Goal: Task Accomplishment & Management: Complete application form

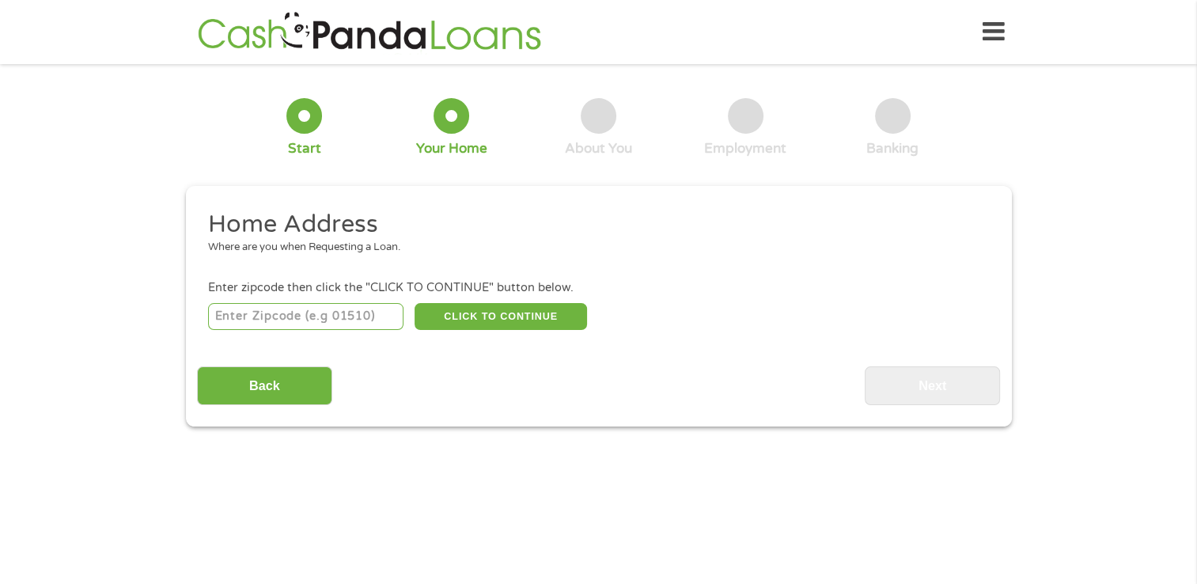
click at [348, 318] on input "number" at bounding box center [305, 316] width 195 height 27
type input "27587"
click at [487, 307] on button "CLICK TO CONTINUE" at bounding box center [501, 316] width 172 height 27
type input "27587"
type input "Wake Forest"
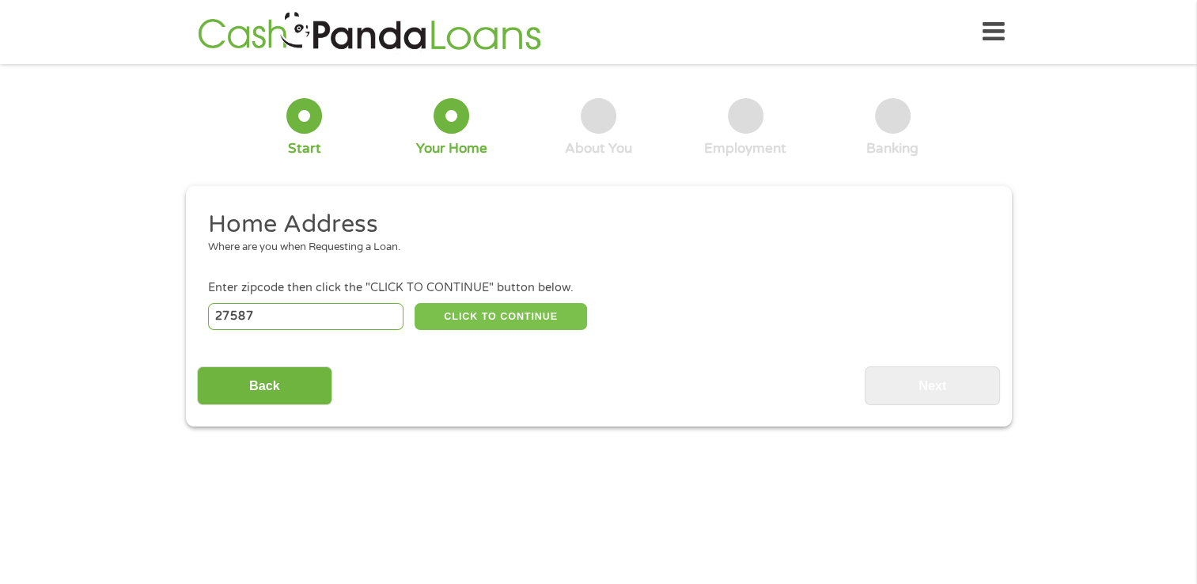
select select "[US_STATE]"
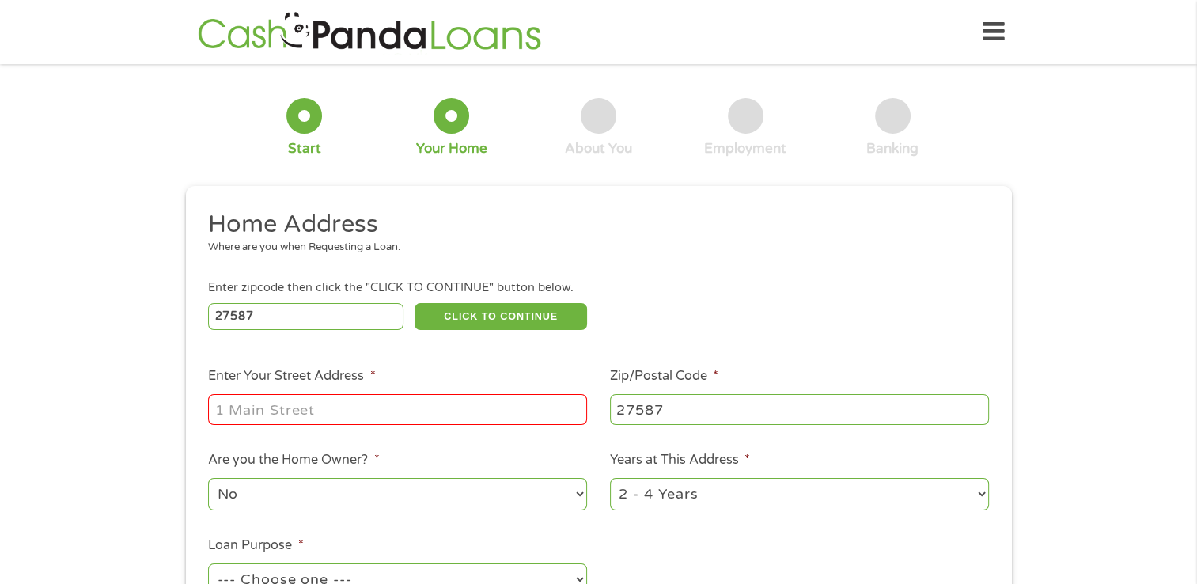
click at [415, 418] on input "Enter Your Street Address *" at bounding box center [397, 409] width 379 height 30
type input "[STREET_ADDRESS][PERSON_NAME]"
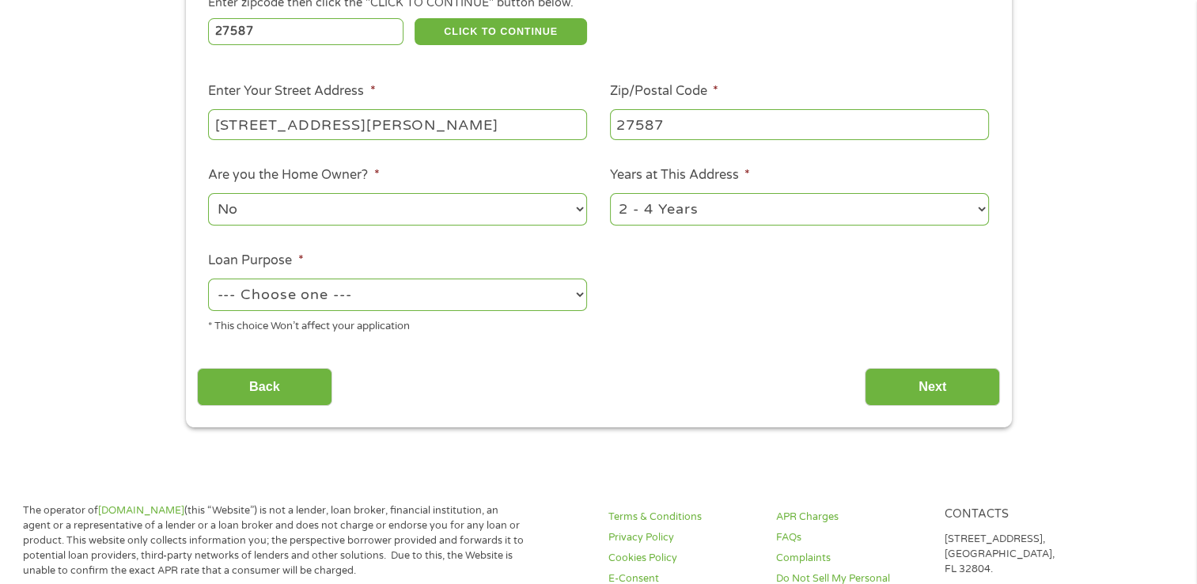
scroll to position [316, 0]
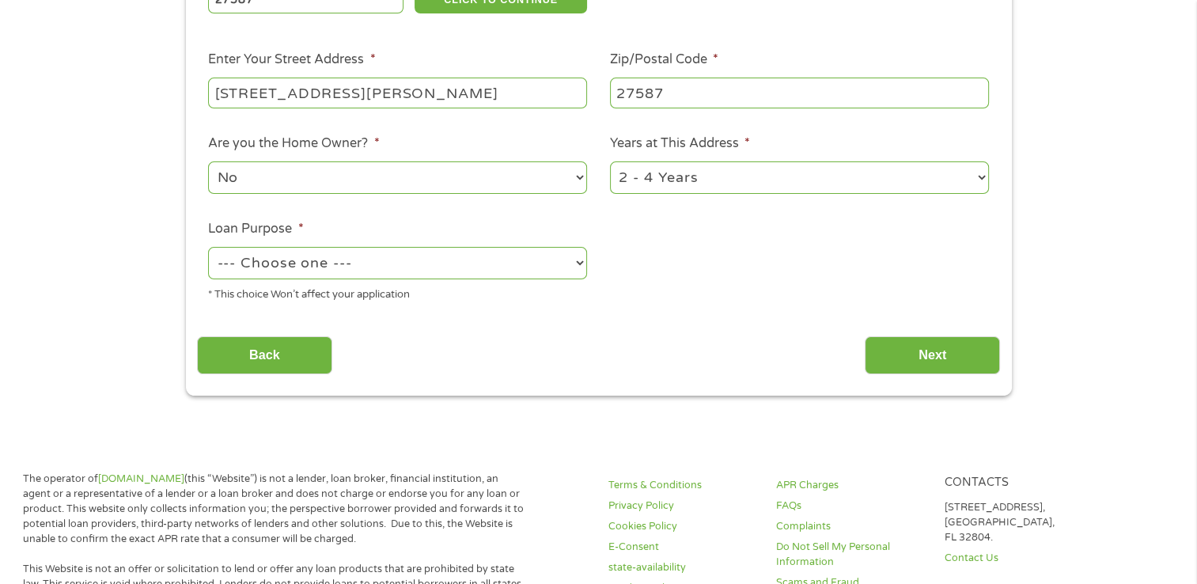
click at [734, 179] on select "1 Year or less 1 - 2 Years 2 - 4 Years Over 4 Years" at bounding box center [799, 177] width 379 height 32
select select "12months"
click at [610, 163] on select "1 Year or less 1 - 2 Years 2 - 4 Years Over 4 Years" at bounding box center [799, 177] width 379 height 32
click at [401, 267] on select "--- Choose one --- Pay Bills Debt Consolidation Home Improvement Major Purchase…" at bounding box center [397, 263] width 379 height 32
select select "carloan"
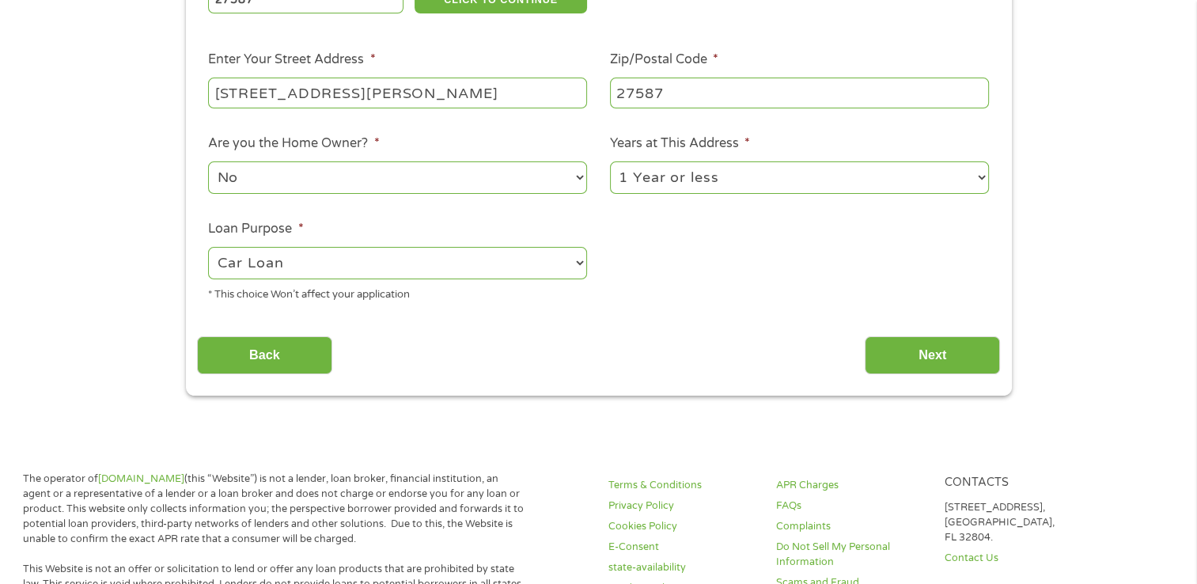
click at [208, 248] on select "--- Choose one --- Pay Bills Debt Consolidation Home Improvement Major Purchase…" at bounding box center [397, 263] width 379 height 32
click at [908, 344] on input "Next" at bounding box center [932, 355] width 135 height 39
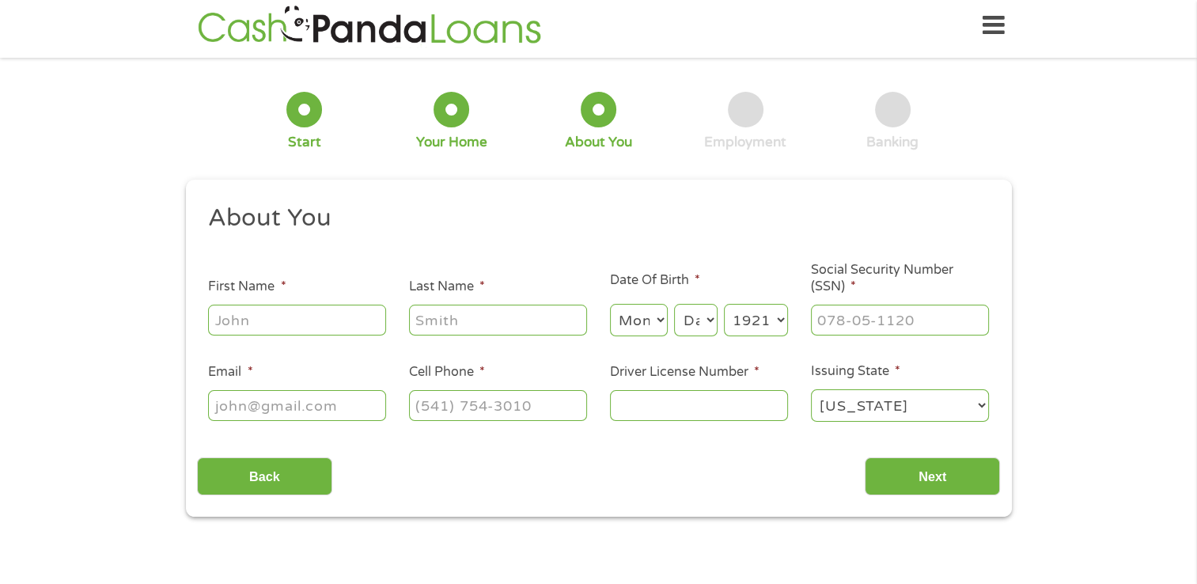
scroll to position [0, 0]
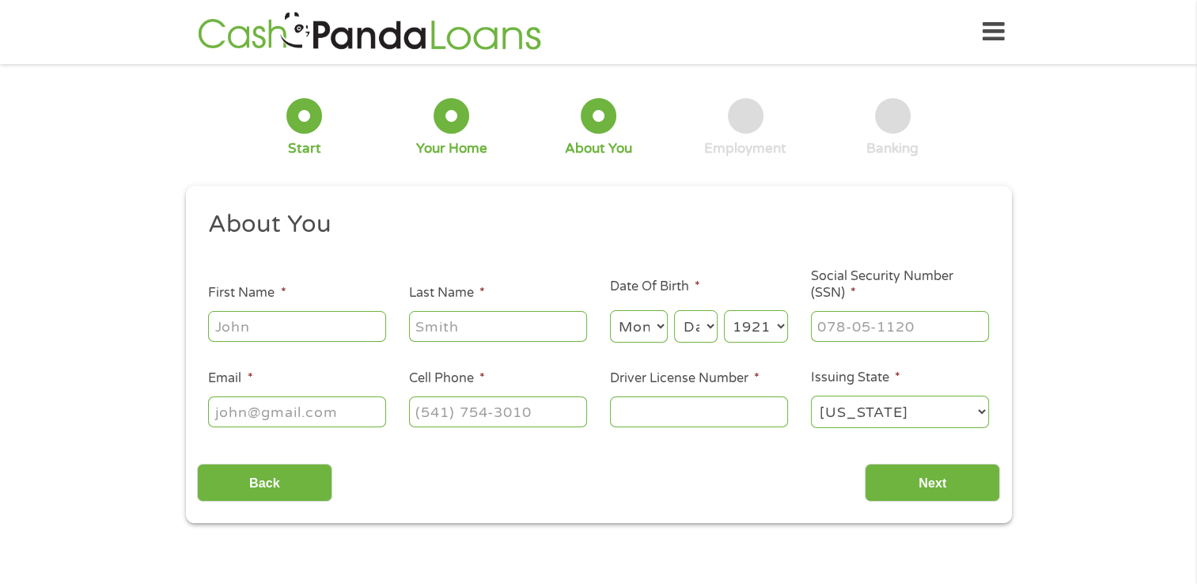
click at [283, 324] on input "First Name *" at bounding box center [297, 326] width 178 height 30
type input "[PERSON_NAME]"
type input "[EMAIL_ADDRESS][DOMAIN_NAME]"
type input "[PHONE_NUMBER]"
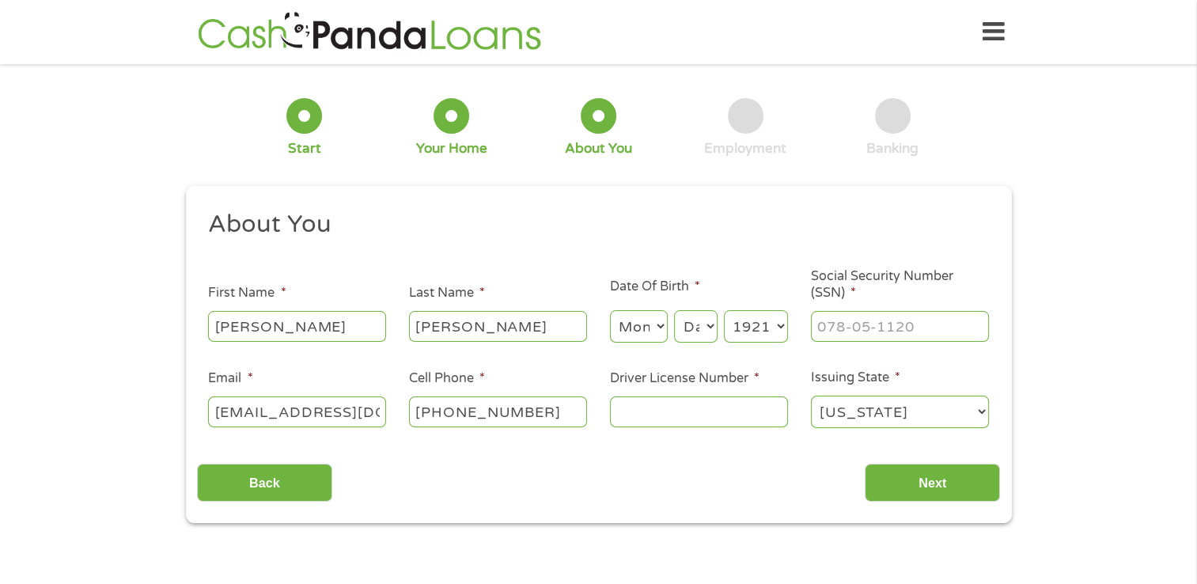
click at [361, 408] on input "[EMAIL_ADDRESS][DOMAIN_NAME]" at bounding box center [297, 411] width 178 height 30
click at [301, 418] on input "Email *" at bounding box center [297, 411] width 178 height 30
type input "[EMAIL_ADDRESS][DOMAIN_NAME]"
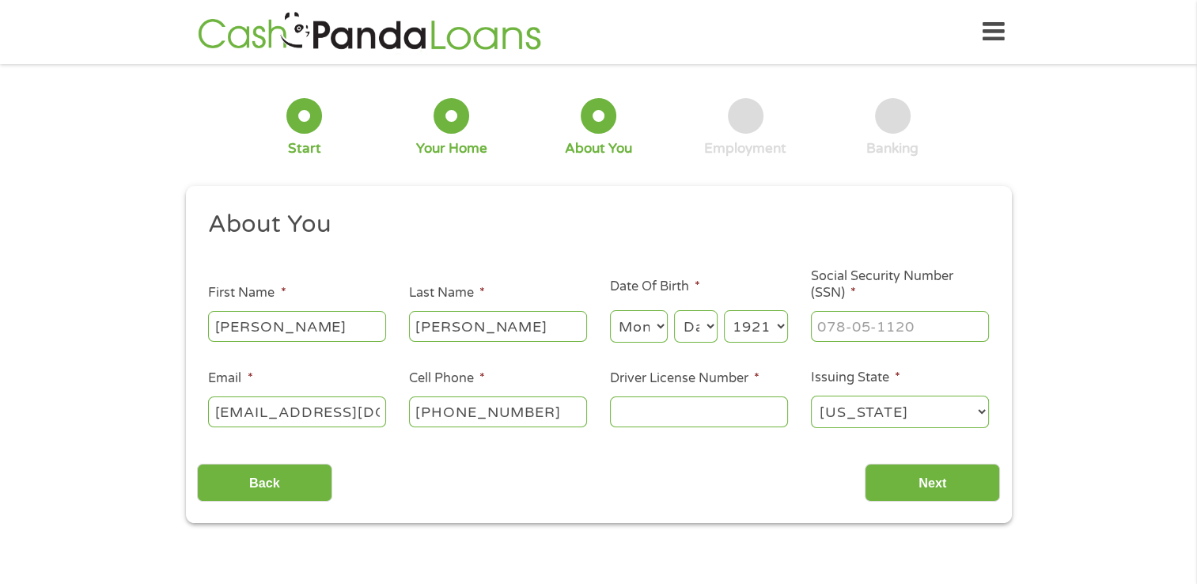
click at [570, 408] on input "[PHONE_NUMBER]" at bounding box center [498, 411] width 178 height 30
click at [570, 407] on input "[PHONE_NUMBER]" at bounding box center [498, 411] width 178 height 30
type input "[PHONE_NUMBER]"
click at [658, 335] on select "Month 1 2 3 4 5 6 7 8 9 10 11 12" at bounding box center [639, 326] width 58 height 32
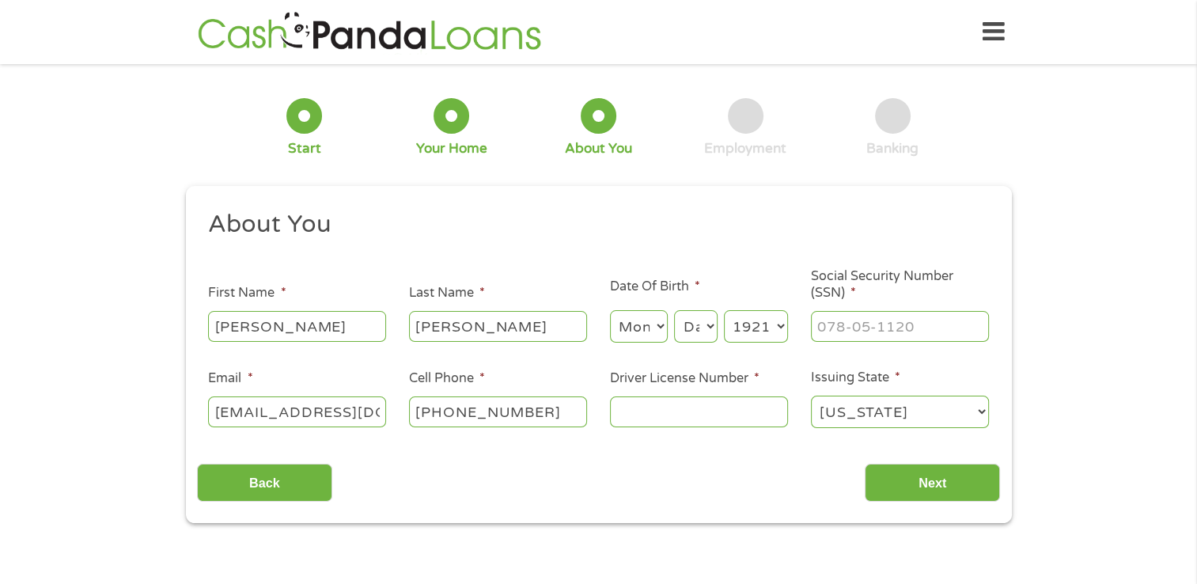
select select "5"
click at [610, 311] on select "Month 1 2 3 4 5 6 7 8 9 10 11 12" at bounding box center [639, 326] width 58 height 32
click at [695, 327] on select "Day 1 2 3 4 5 6 7 8 9 10 11 12 13 14 15 16 17 18 19 20 21 22 23 24 25 26 27 28 …" at bounding box center [695, 326] width 43 height 32
select select "16"
click at [674, 311] on select "Day 1 2 3 4 5 6 7 8 9 10 11 12 13 14 15 16 17 18 19 20 21 22 23 24 25 26 27 28 …" at bounding box center [695, 326] width 43 height 32
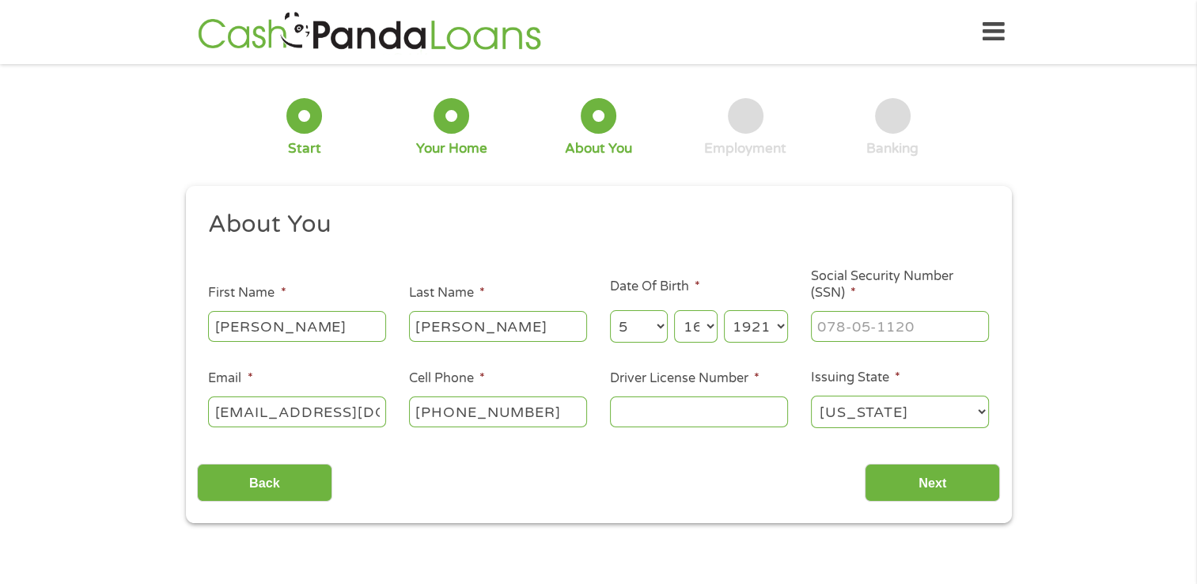
click at [775, 328] on select "Year [DATE] 2006 2005 2004 2003 2002 2001 2000 1999 1998 1997 1996 1995 1994 19…" at bounding box center [756, 326] width 64 height 32
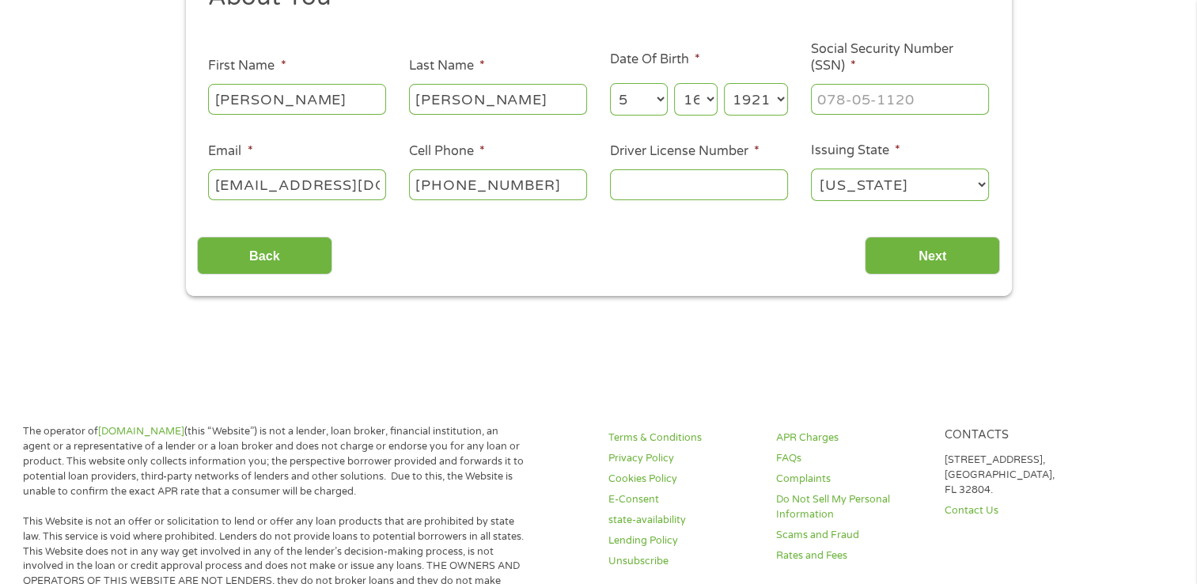
scroll to position [79, 0]
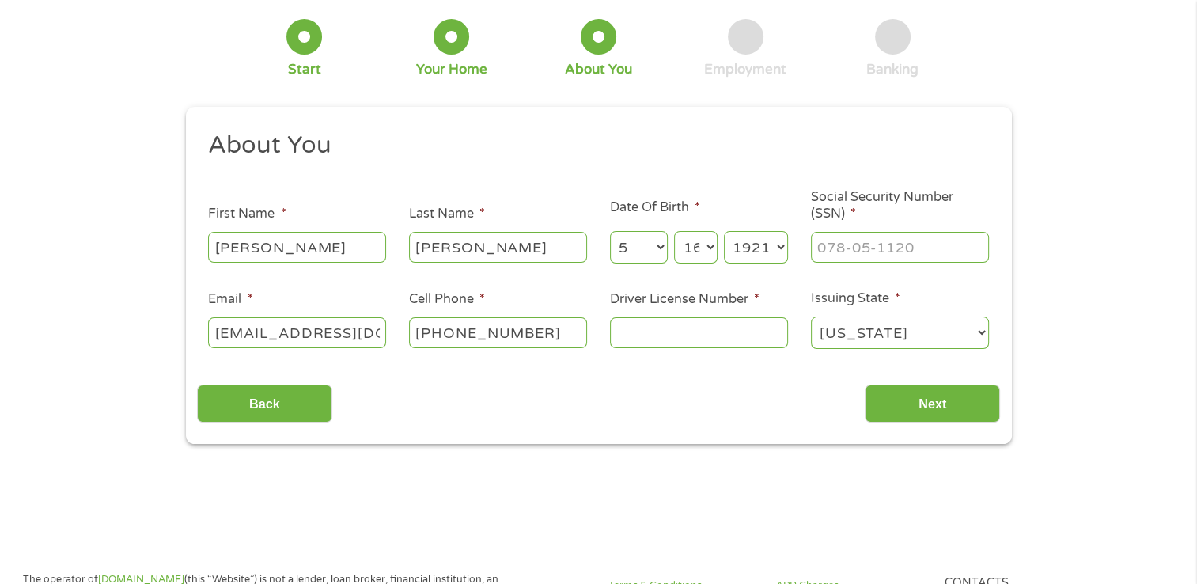
click at [784, 252] on select "Year [DATE] 2006 2005 2004 2003 2002 2001 2000 1999 1998 1997 1996 1995 1994 19…" at bounding box center [756, 247] width 64 height 32
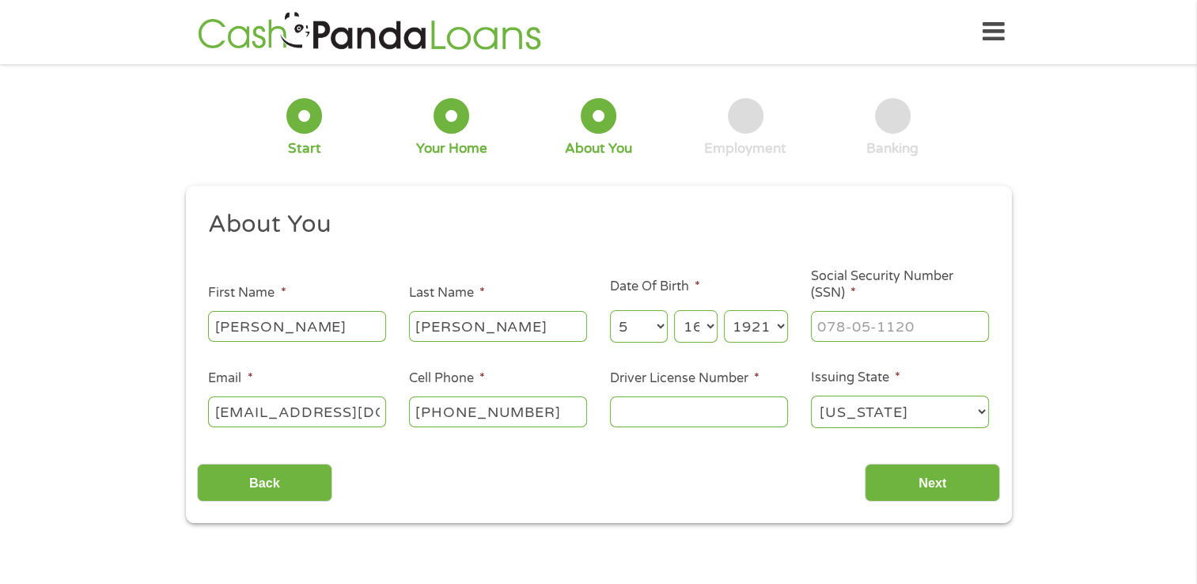
click at [753, 326] on select "Year [DATE] 2006 2005 2004 2003 2002 2001 2000 1999 1998 1997 1996 1995 1994 19…" at bounding box center [756, 326] width 64 height 32
select select "1990"
click at [724, 311] on select "Year [DATE] 2006 2005 2004 2003 2002 2001 2000 1999 1998 1997 1996 1995 1994 19…" at bounding box center [756, 326] width 64 height 32
click at [893, 324] on input "___-__-____" at bounding box center [900, 326] width 178 height 30
click at [823, 331] on input "___-__-____" at bounding box center [900, 326] width 178 height 30
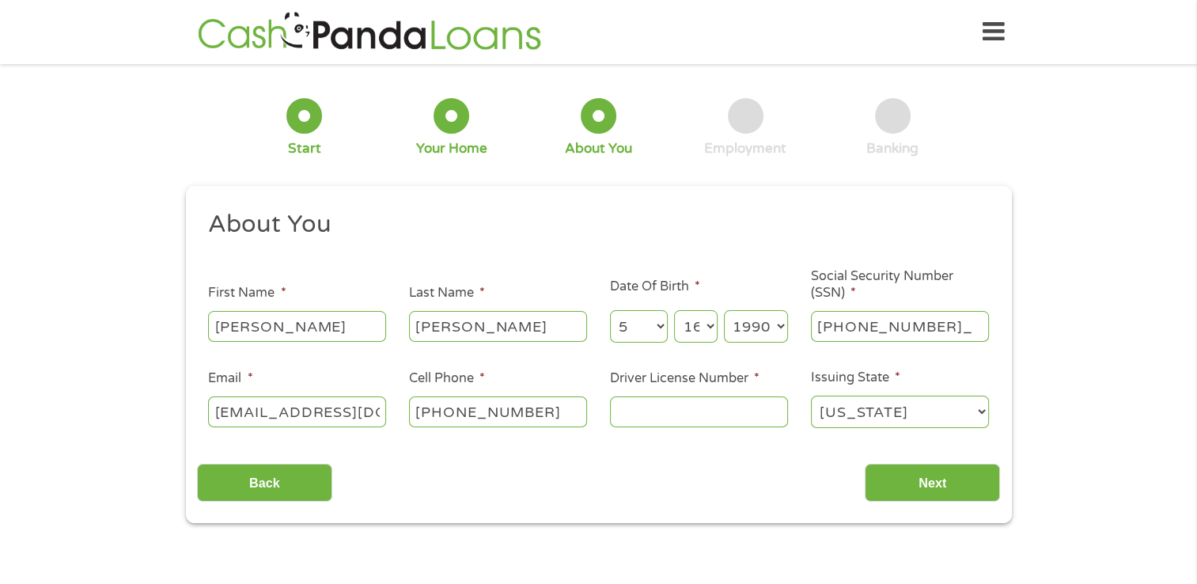
type input "243-67-1860"
click at [659, 399] on input "Driver License Number *" at bounding box center [699, 411] width 178 height 30
click at [659, 411] on input "Driver License Number *" at bounding box center [699, 411] width 178 height 30
type input "000036706199"
click at [958, 487] on input "Next" at bounding box center [932, 483] width 135 height 39
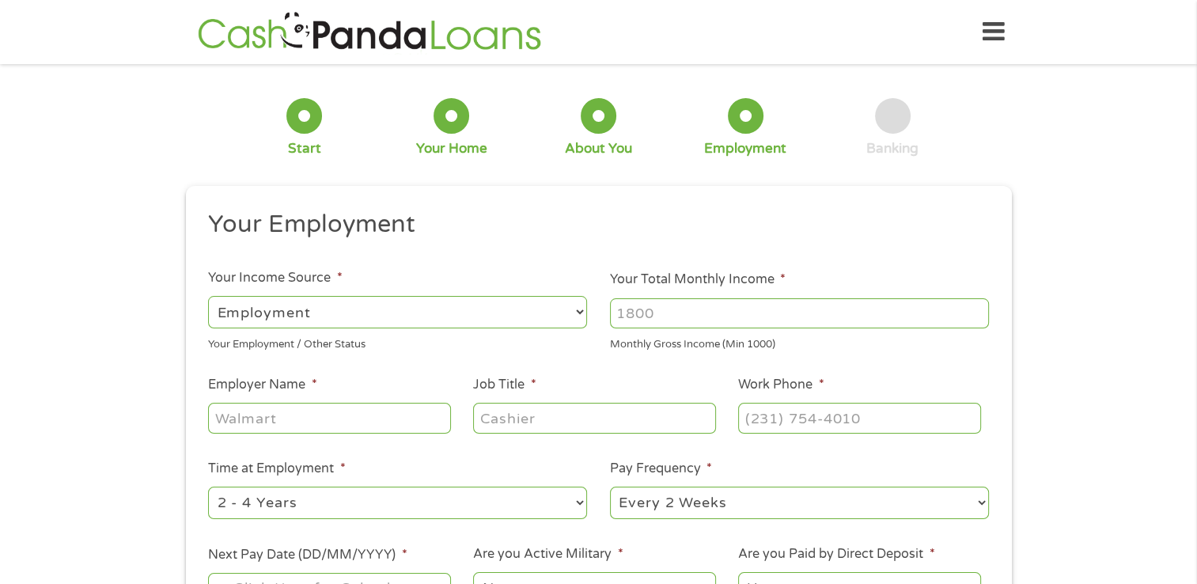
scroll to position [6, 6]
click at [665, 306] on input "Your Total Monthly Income *" at bounding box center [799, 313] width 379 height 30
type input "6500"
click at [319, 426] on input "Employer Name *" at bounding box center [329, 418] width 242 height 30
type input "CVS"
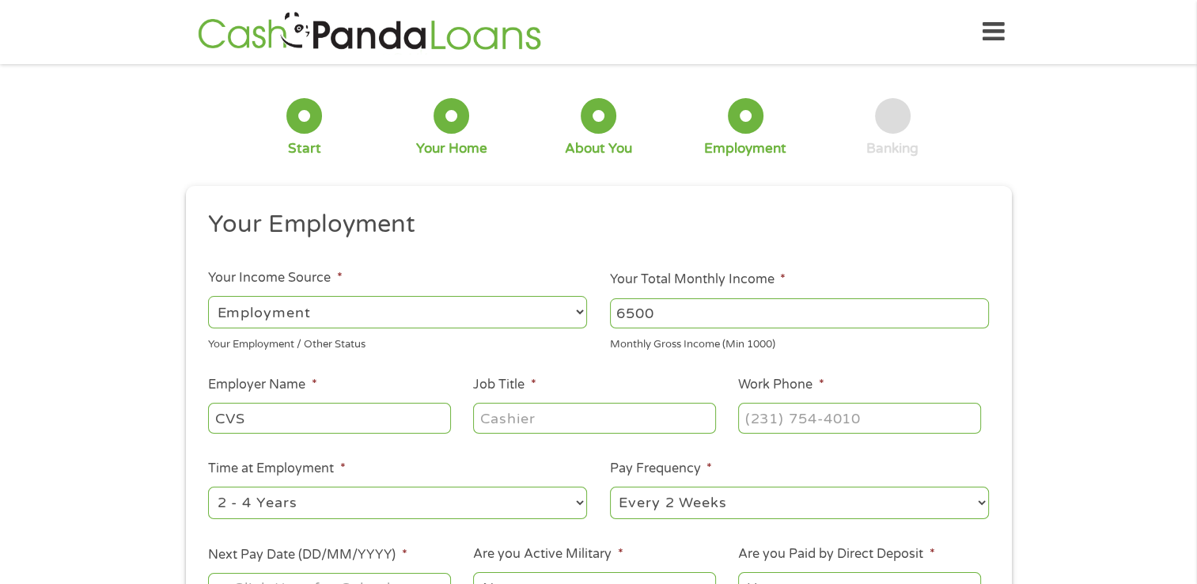
click at [501, 426] on input "Job Title *" at bounding box center [594, 418] width 242 height 30
type input "UR Manager"
click at [785, 425] on input "(___) ___-____" at bounding box center [859, 418] width 242 height 30
drag, startPoint x: 756, startPoint y: 421, endPoint x: 756, endPoint y: 434, distance: 12.7
click at [756, 421] on input "(___) ___-____" at bounding box center [859, 418] width 242 height 30
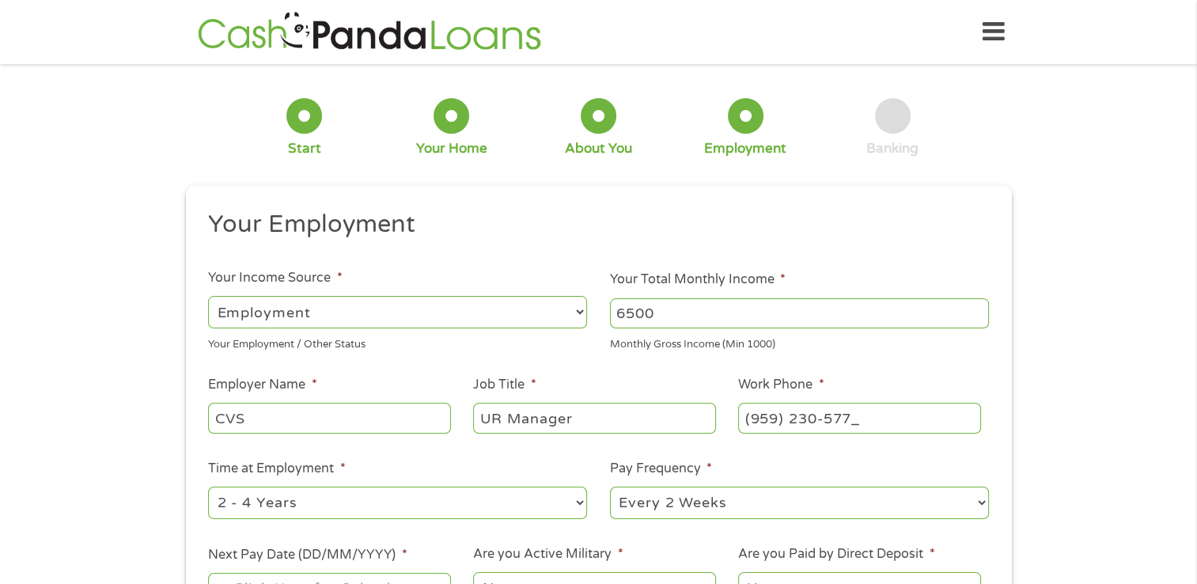
type input "[PHONE_NUMBER]"
click at [1073, 353] on div "1 Start 2 Your Home 3 About You 4 Employment 5 Banking 6 This field is hidden w…" at bounding box center [598, 387] width 1197 height 624
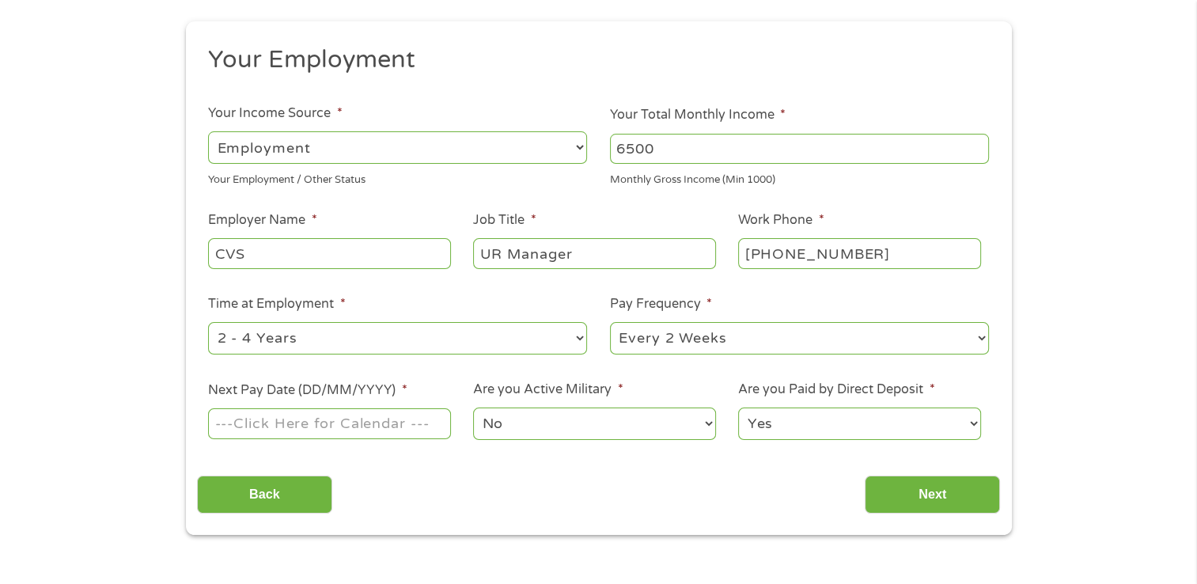
scroll to position [237, 0]
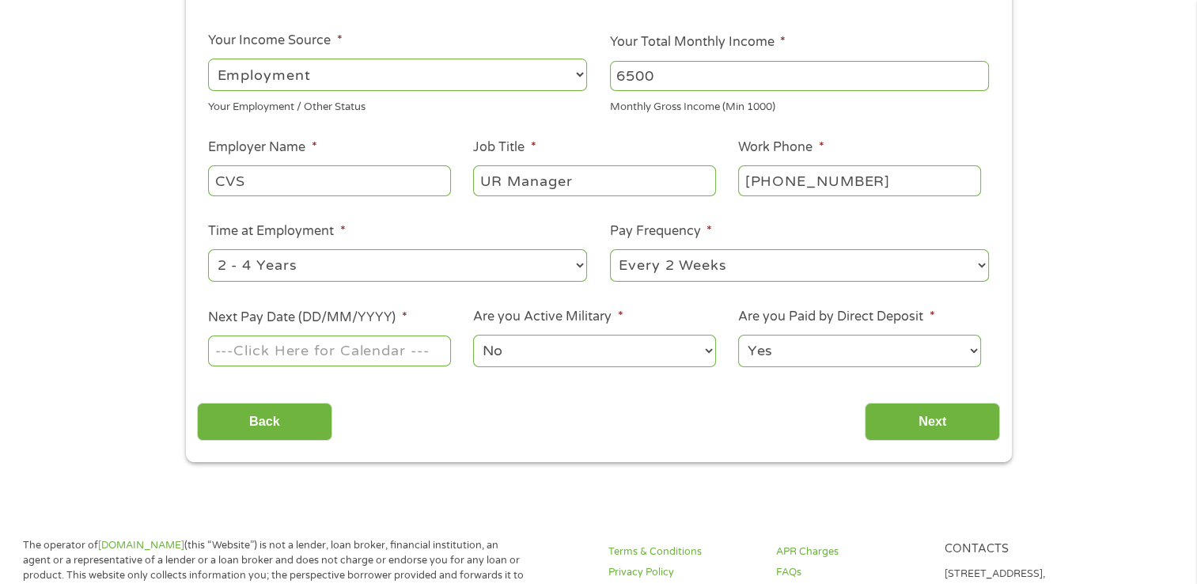
click at [325, 275] on select "--- Choose one --- 1 Year or less 1 - 2 Years 2 - 4 Years Over 4 Years" at bounding box center [397, 265] width 379 height 32
select select "12months"
click at [208, 250] on select "--- Choose one --- 1 Year or less 1 - 2 Years 2 - 4 Years Over 4 Years" at bounding box center [397, 265] width 379 height 32
click at [709, 271] on select "--- Choose one --- Every 2 Weeks Every Week Monthly Semi-Monthly" at bounding box center [799, 265] width 379 height 32
select select "semimonthly"
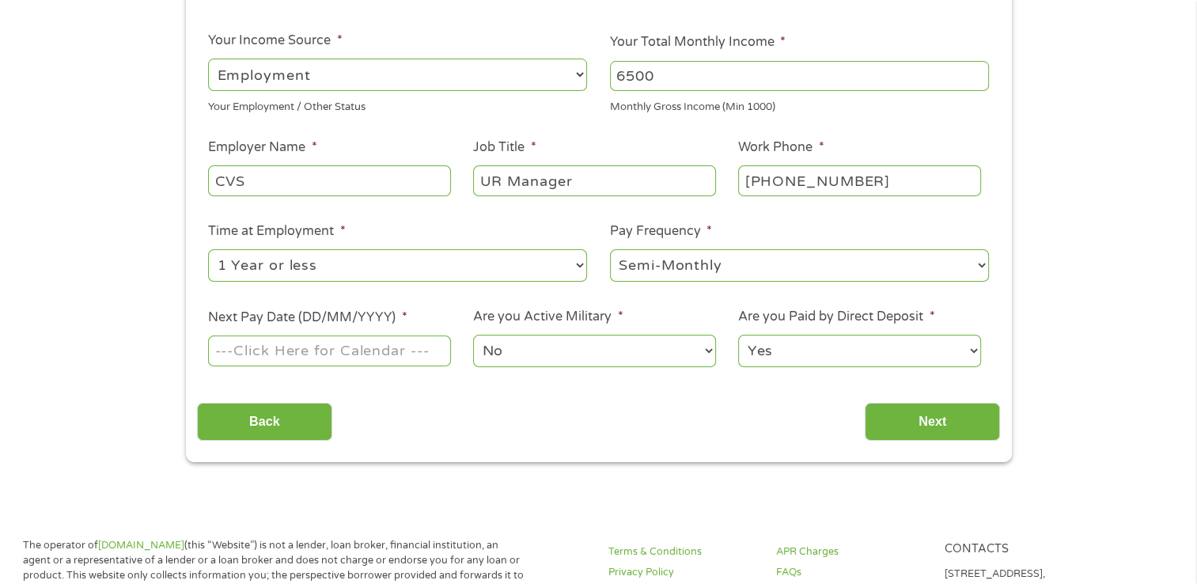
click at [610, 250] on select "--- Choose one --- Every 2 Weeks Every Week Monthly Semi-Monthly" at bounding box center [799, 265] width 379 height 32
click at [335, 353] on input "Next Pay Date (DD/MM/YYYY) *" at bounding box center [329, 350] width 242 height 30
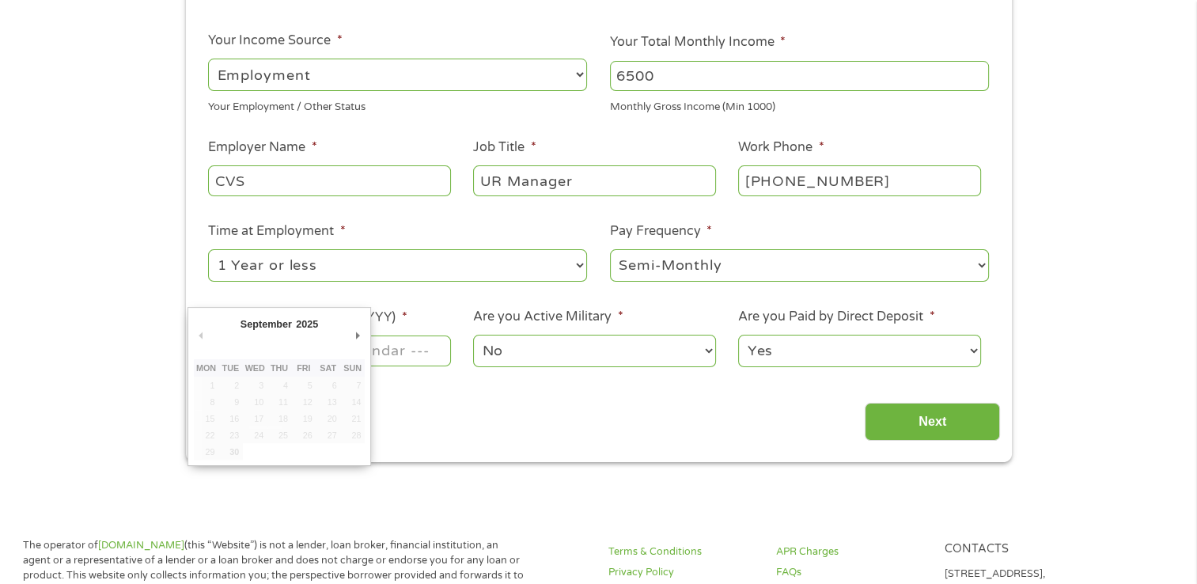
click at [358, 318] on div "September January February March April May June July August September October N…" at bounding box center [279, 326] width 171 height 26
type input "[DATE]"
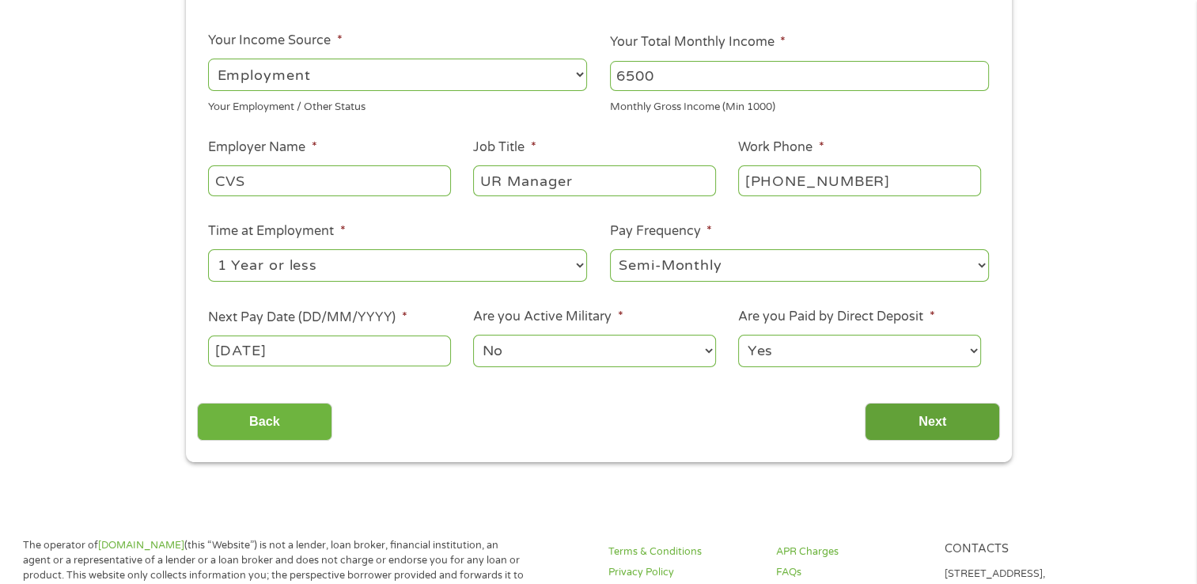
click at [927, 419] on input "Next" at bounding box center [932, 422] width 135 height 39
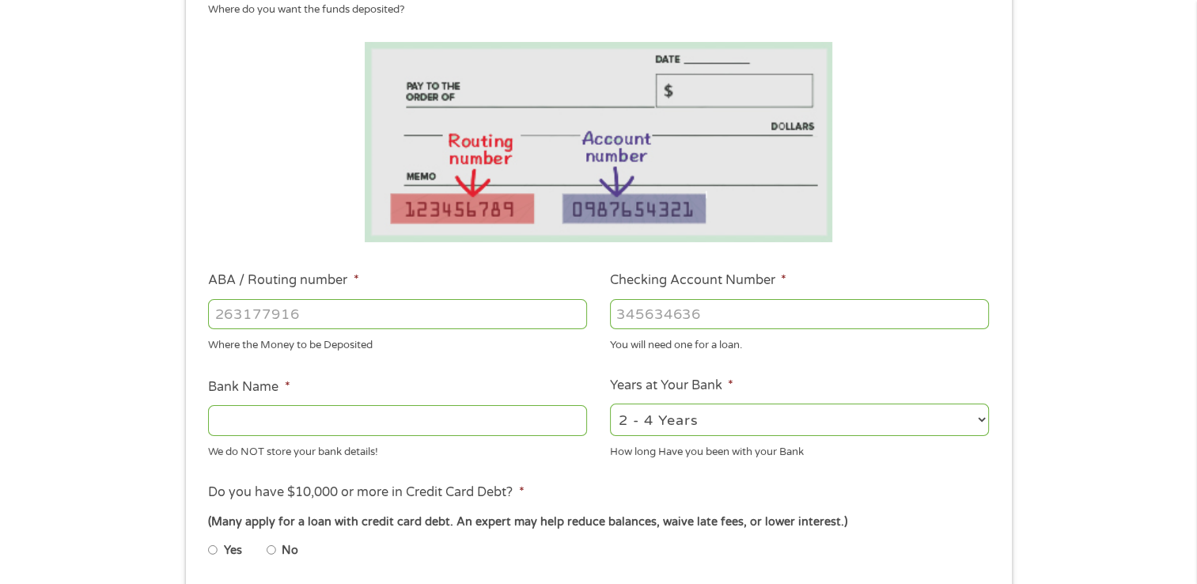
click at [301, 315] on input "ABA / Routing number *" at bounding box center [397, 314] width 379 height 30
type input "031176110"
type input "CAPITAL ONE NA"
type input "031176110"
click at [716, 310] on input "Checking Account Number *" at bounding box center [799, 314] width 379 height 30
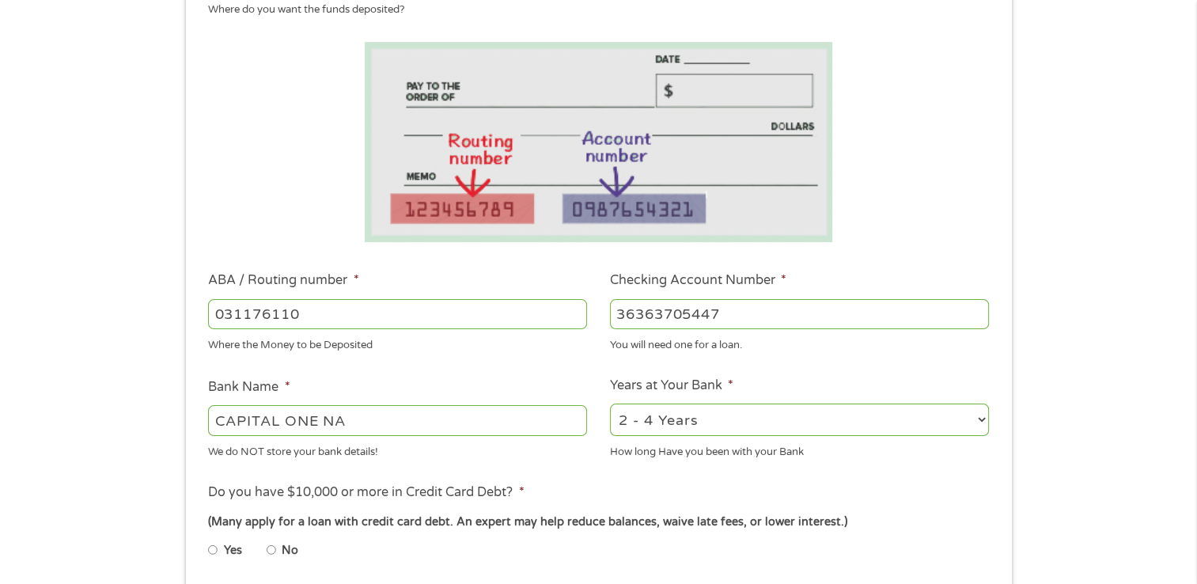
type input "36363705447"
click at [701, 422] on select "2 - 4 Years 6 - 12 Months 1 - 2 Years Over 4 Years" at bounding box center [799, 419] width 379 height 32
select select "12months"
click at [610, 404] on select "2 - 4 Years 6 - 12 Months 1 - 2 Years Over 4 Years" at bounding box center [799, 419] width 379 height 32
click at [1000, 340] on div "This field is hidden when viewing the form gclid CjwKCAjw_-3GBhAYEiwAjh9fUDTSN0…" at bounding box center [599, 395] width 826 height 893
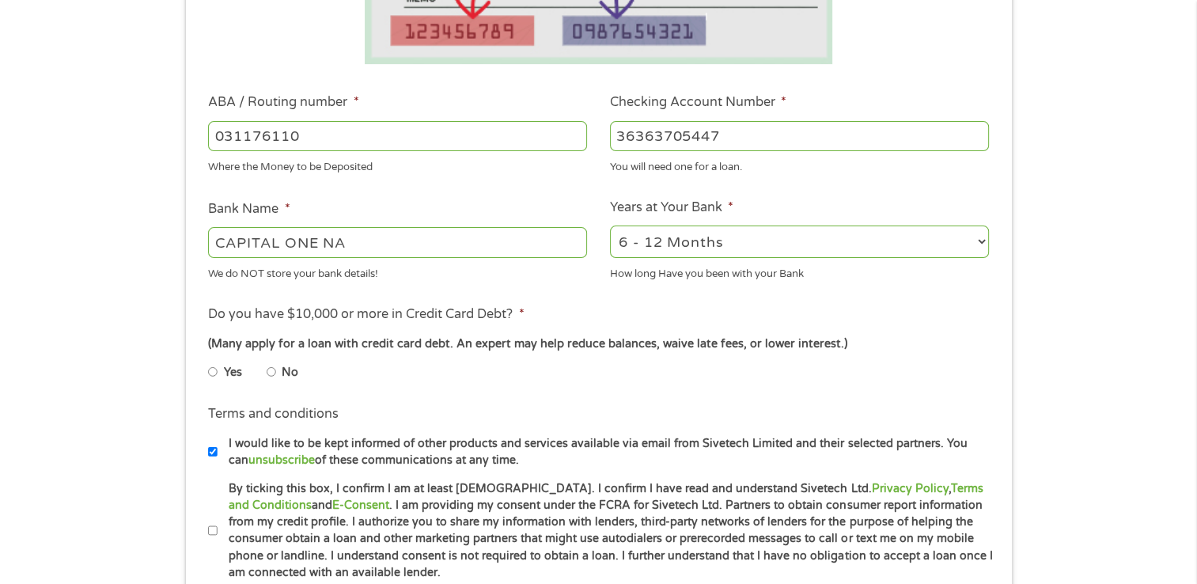
scroll to position [475, 0]
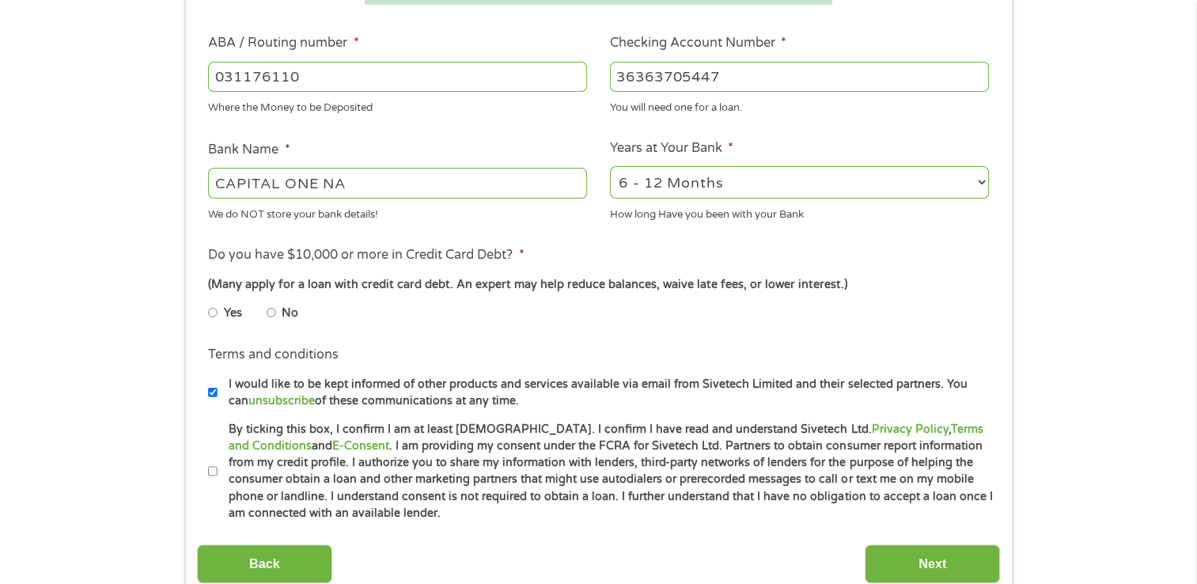
click at [276, 321] on li "No" at bounding box center [295, 312] width 57 height 31
click at [275, 320] on input "No" at bounding box center [271, 312] width 9 height 25
radio input "true"
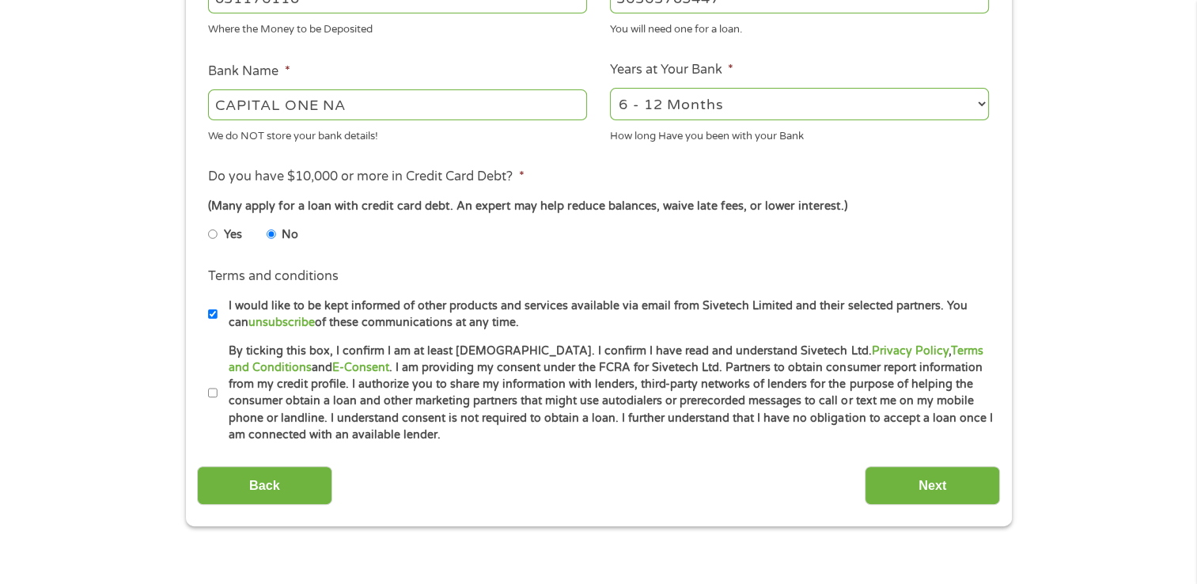
scroll to position [554, 0]
click at [210, 310] on input "I would like to be kept informed of other products and services available via e…" at bounding box center [212, 313] width 9 height 25
checkbox input "false"
click at [212, 392] on input "By ticking this box, I confirm I am at least [DEMOGRAPHIC_DATA]. I confirm I ha…" at bounding box center [212, 392] width 9 height 25
checkbox input "true"
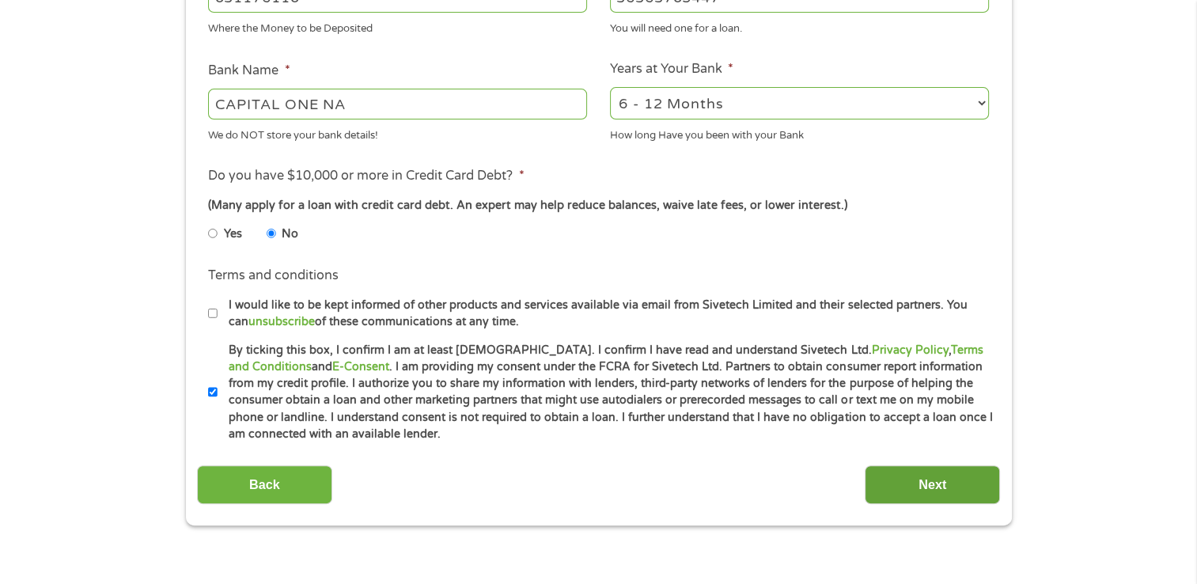
click at [911, 492] on input "Next" at bounding box center [932, 484] width 135 height 39
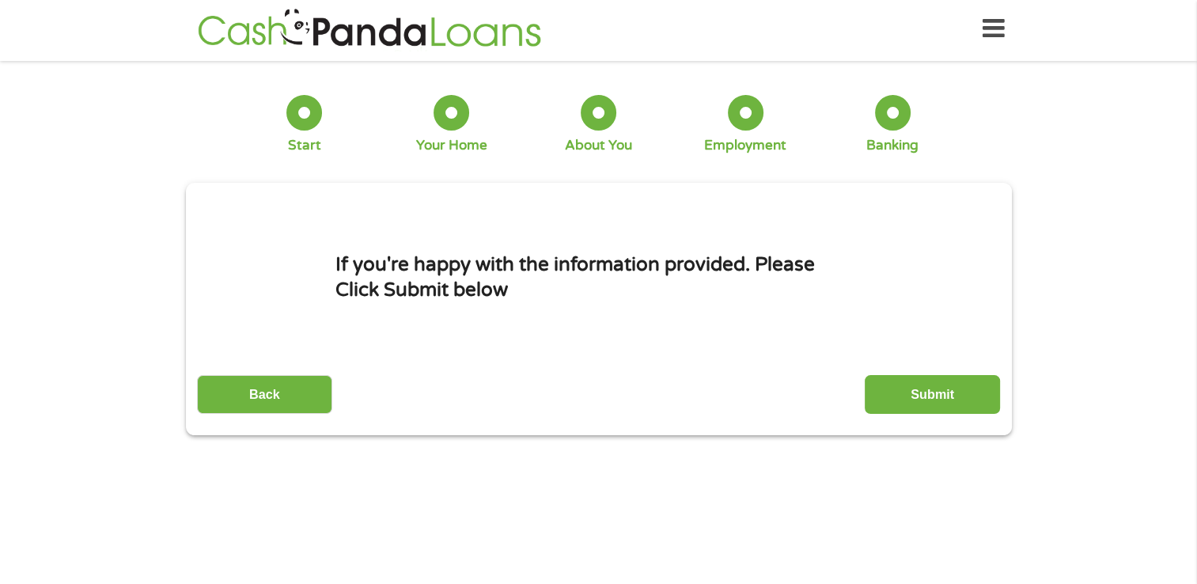
scroll to position [0, 0]
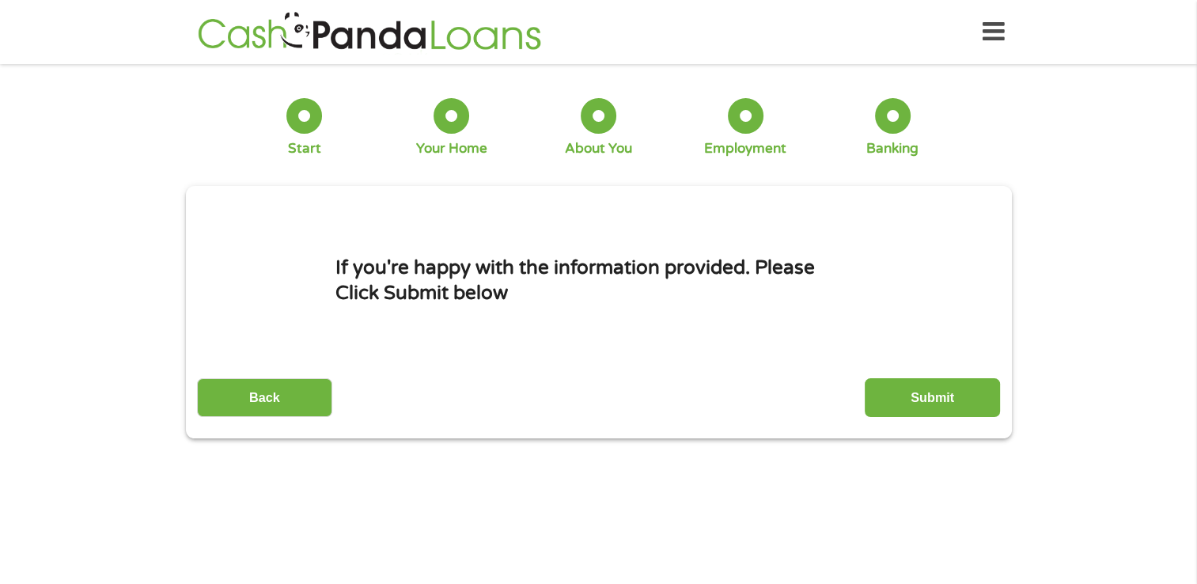
click at [896, 403] on input "Submit" at bounding box center [932, 397] width 135 height 39
